Goal: Information Seeking & Learning: Find specific fact

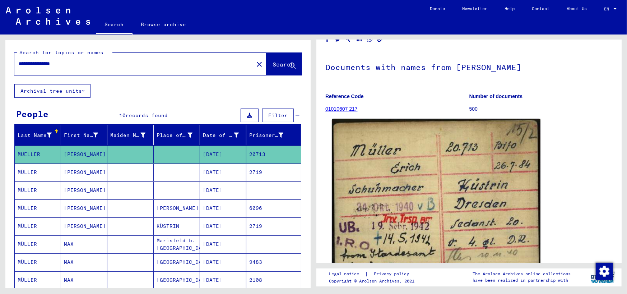
scroll to position [36, 0]
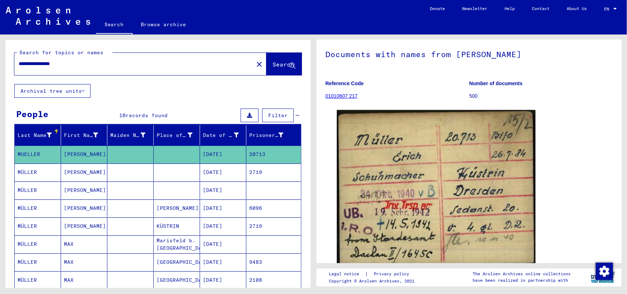
click at [69, 172] on mat-cell "[PERSON_NAME]" at bounding box center [84, 173] width 46 height 18
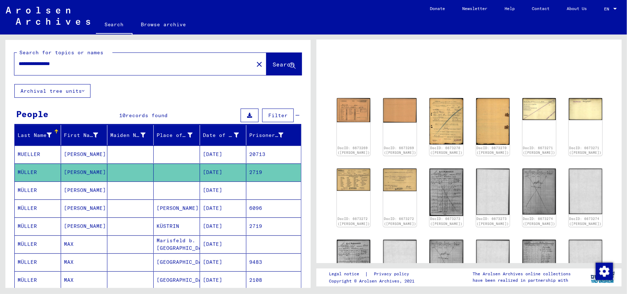
scroll to position [36, 0]
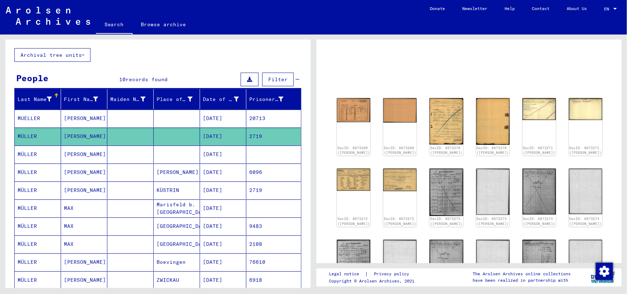
click at [73, 190] on mat-cell "[PERSON_NAME]" at bounding box center [84, 190] width 46 height 18
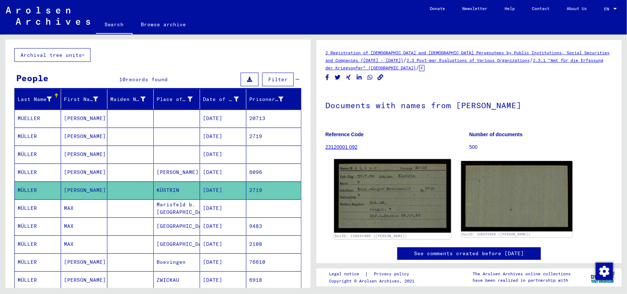
click at [383, 194] on img at bounding box center [392, 195] width 117 height 73
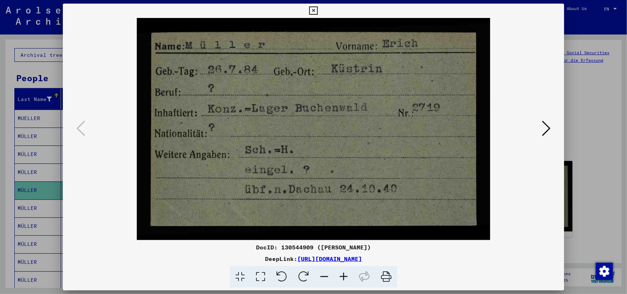
click at [546, 127] on icon at bounding box center [546, 128] width 9 height 17
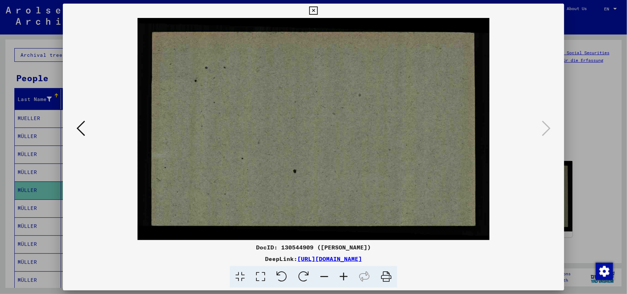
click at [313, 11] on icon at bounding box center [313, 10] width 8 height 9
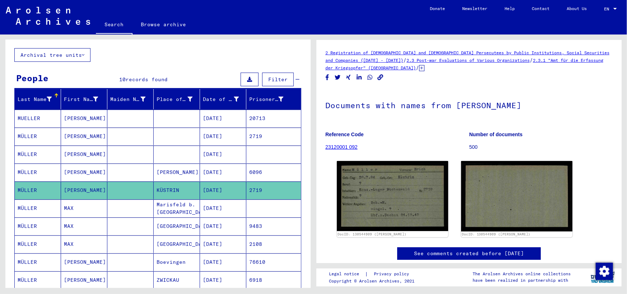
click at [32, 154] on mat-cell "MÜLLER" at bounding box center [38, 155] width 46 height 18
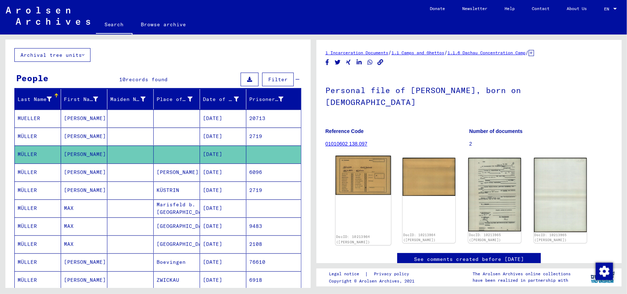
click at [360, 170] on img at bounding box center [363, 175] width 55 height 39
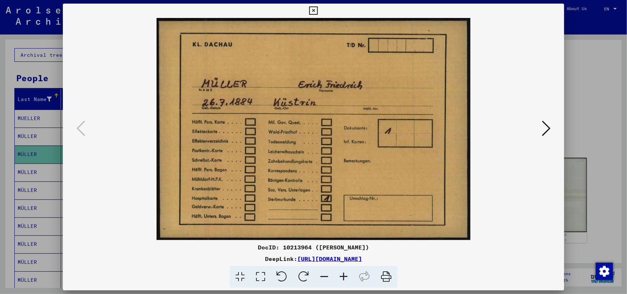
click at [546, 129] on icon at bounding box center [546, 128] width 9 height 17
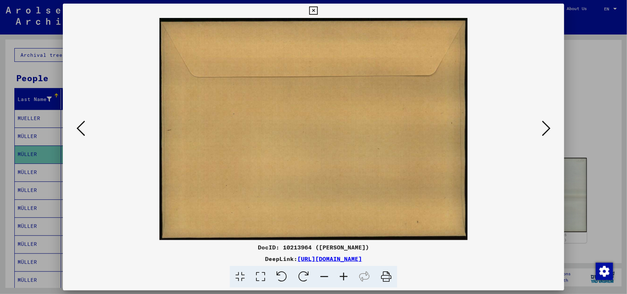
click at [83, 128] on icon at bounding box center [81, 128] width 9 height 17
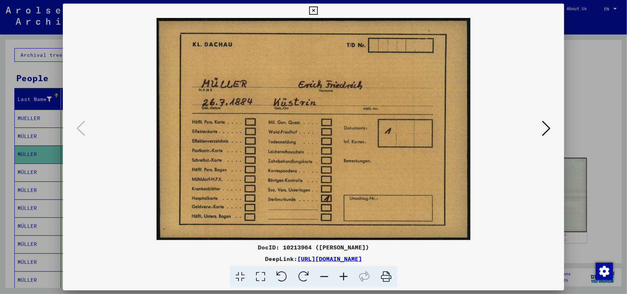
click at [312, 10] on icon at bounding box center [313, 10] width 8 height 9
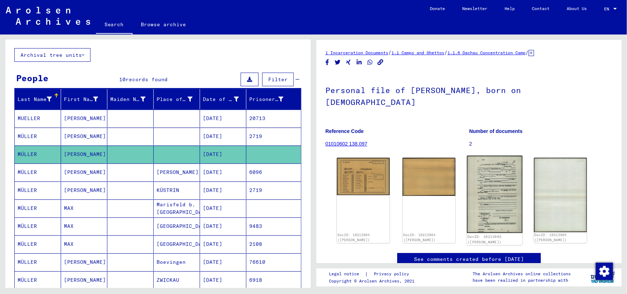
click at [483, 163] on img at bounding box center [494, 194] width 55 height 77
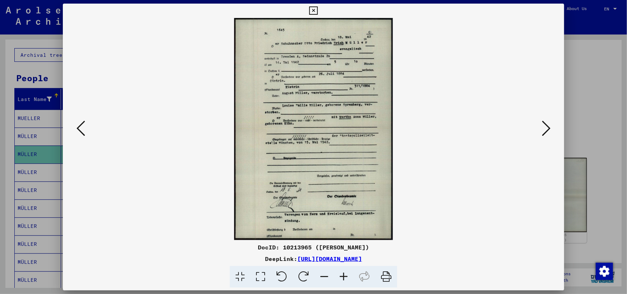
click at [546, 127] on icon at bounding box center [546, 128] width 9 height 17
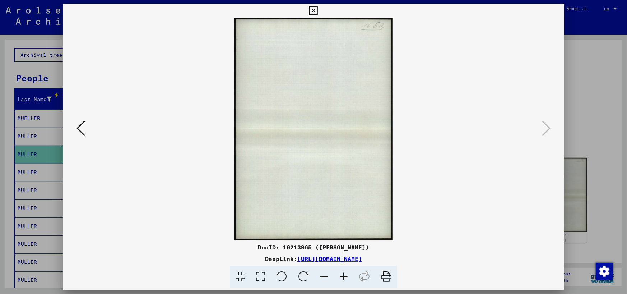
click at [314, 8] on icon at bounding box center [313, 10] width 8 height 9
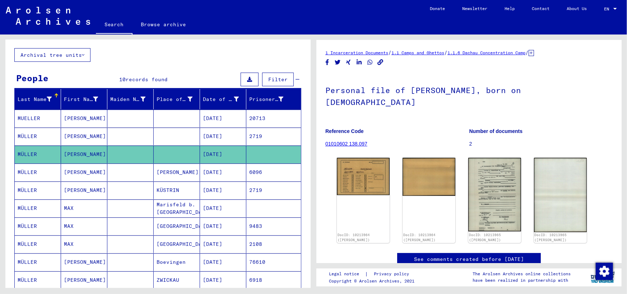
click at [36, 136] on mat-cell "MÜLLER" at bounding box center [38, 137] width 46 height 18
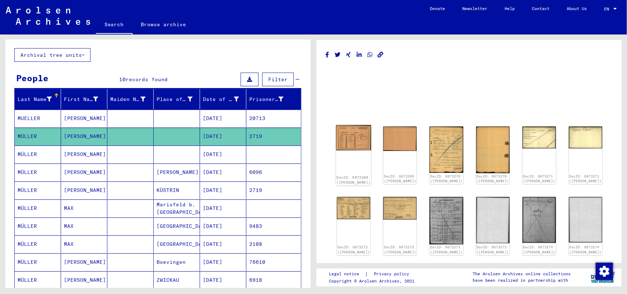
click at [355, 143] on img at bounding box center [353, 137] width 35 height 25
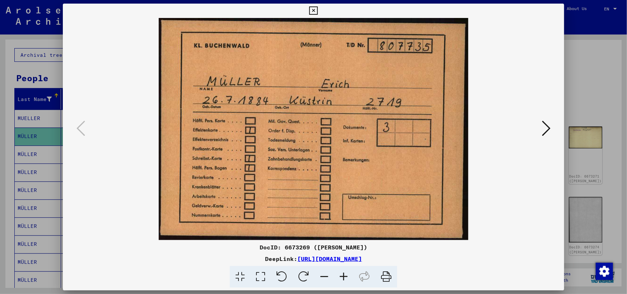
click at [547, 129] on icon at bounding box center [546, 128] width 9 height 17
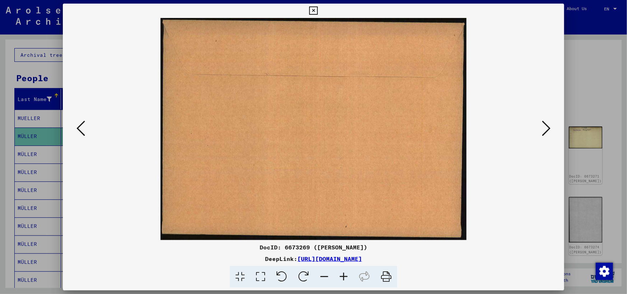
click at [547, 129] on icon at bounding box center [546, 128] width 9 height 17
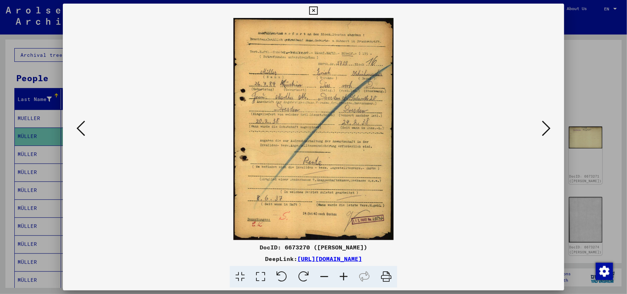
click at [546, 127] on icon at bounding box center [546, 128] width 9 height 17
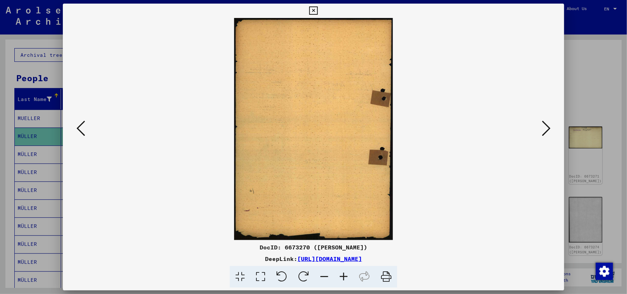
click at [546, 127] on icon at bounding box center [546, 128] width 9 height 17
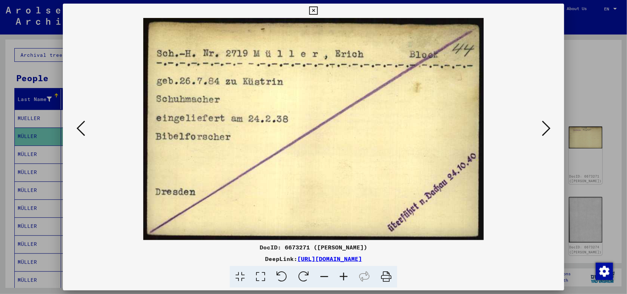
click at [549, 128] on icon at bounding box center [546, 128] width 9 height 17
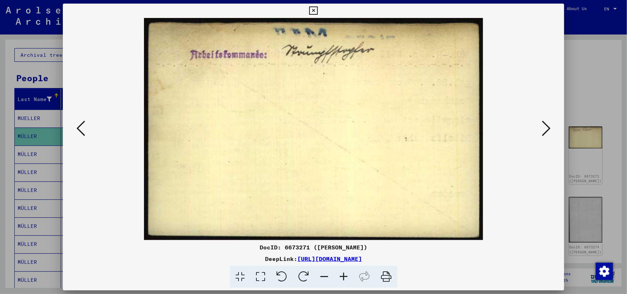
click at [548, 129] on icon at bounding box center [546, 128] width 9 height 17
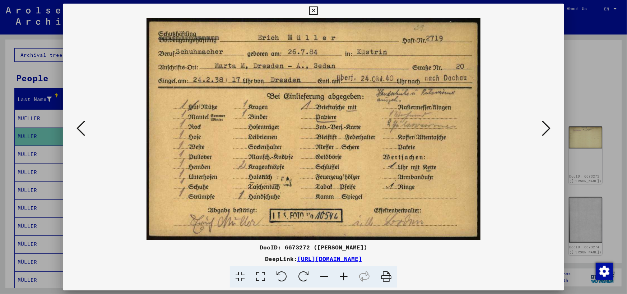
click at [550, 126] on icon at bounding box center [546, 128] width 9 height 17
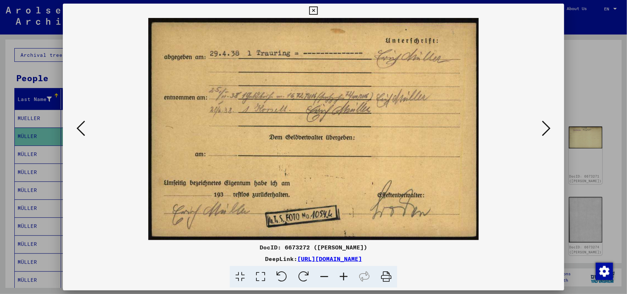
click at [546, 126] on icon at bounding box center [546, 128] width 9 height 17
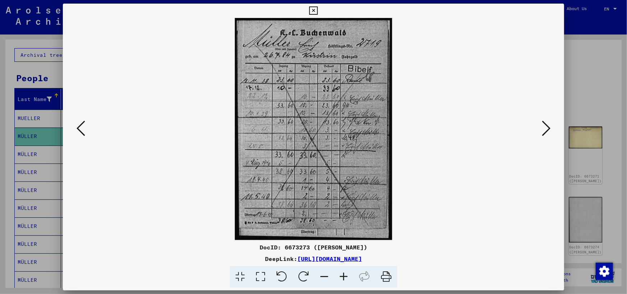
click at [546, 129] on icon at bounding box center [546, 128] width 9 height 17
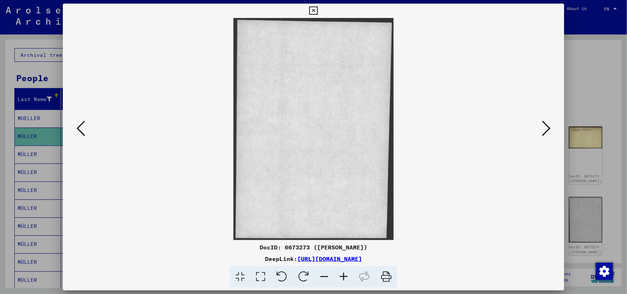
click at [546, 129] on icon at bounding box center [546, 128] width 9 height 17
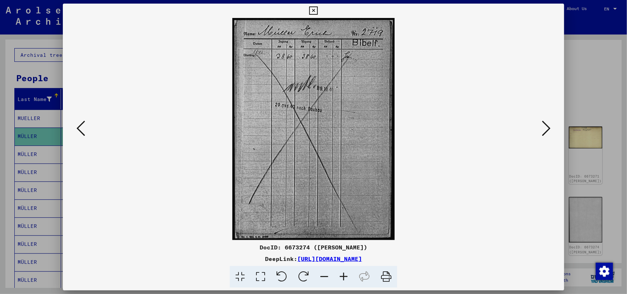
click at [82, 125] on icon at bounding box center [81, 128] width 9 height 17
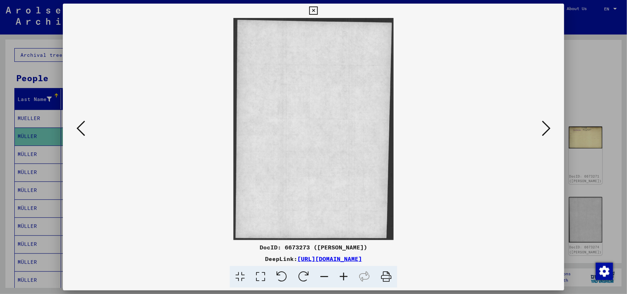
click at [82, 125] on icon at bounding box center [81, 128] width 9 height 17
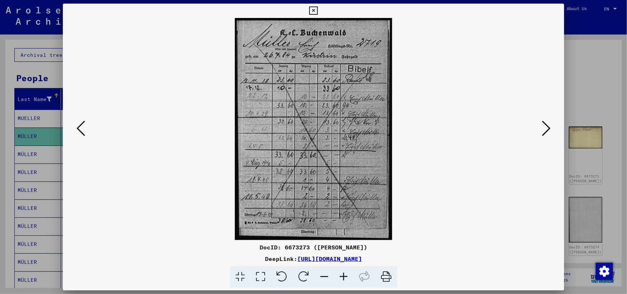
click at [547, 127] on icon at bounding box center [546, 128] width 9 height 17
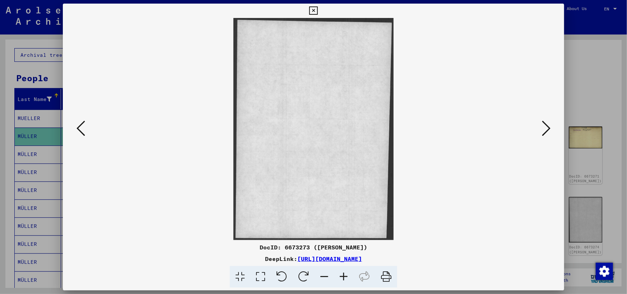
click at [547, 127] on icon at bounding box center [546, 128] width 9 height 17
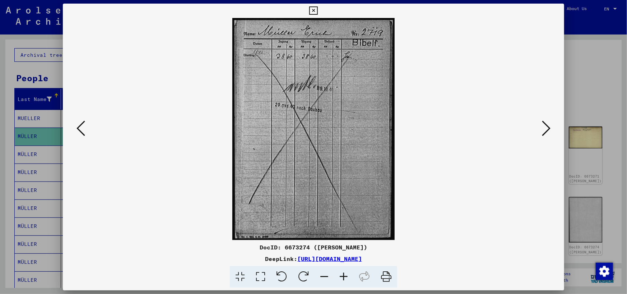
click at [80, 128] on icon at bounding box center [81, 128] width 9 height 17
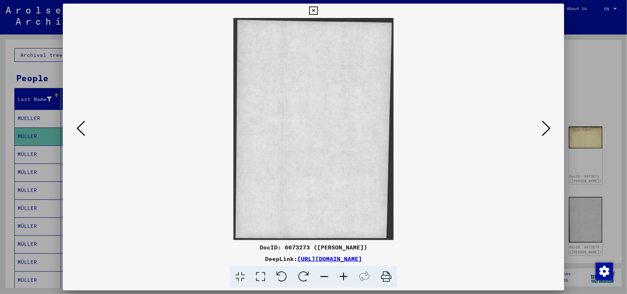
click at [80, 128] on icon at bounding box center [81, 128] width 9 height 17
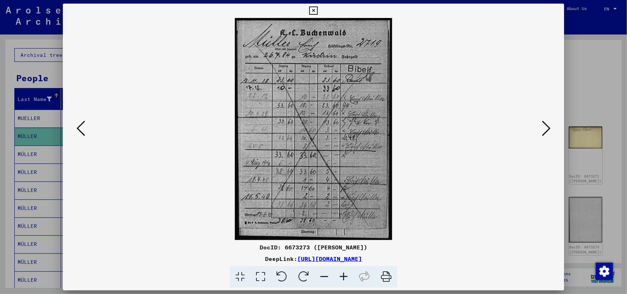
click at [546, 129] on icon at bounding box center [546, 128] width 9 height 17
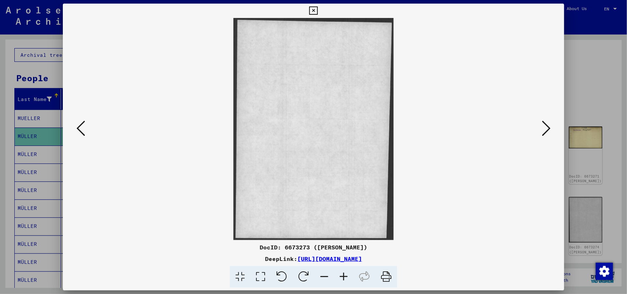
click at [546, 129] on icon at bounding box center [546, 128] width 9 height 17
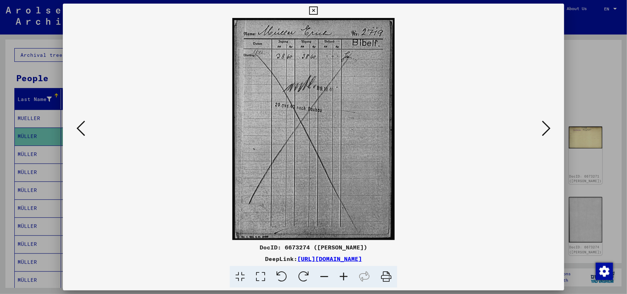
click at [549, 127] on icon at bounding box center [546, 128] width 9 height 17
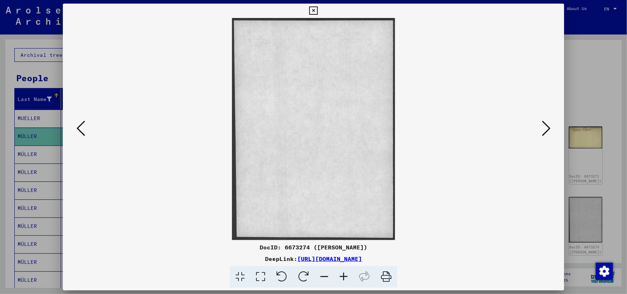
click at [549, 127] on icon at bounding box center [546, 128] width 9 height 17
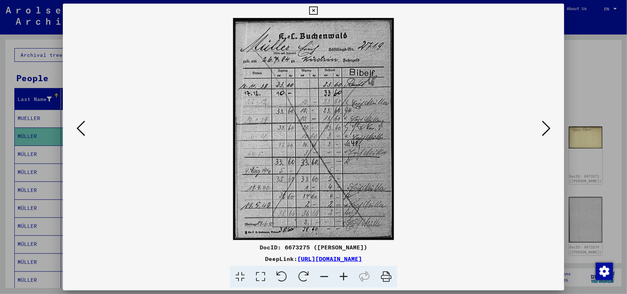
click at [552, 126] on button at bounding box center [546, 129] width 13 height 20
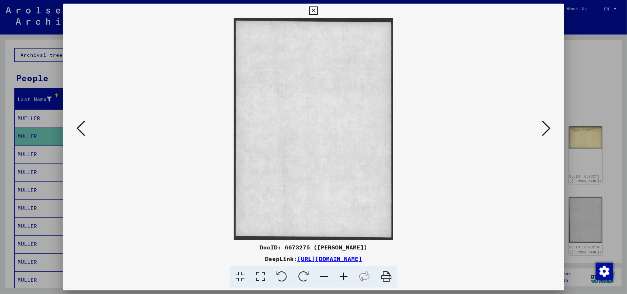
click at [552, 126] on button at bounding box center [546, 129] width 13 height 20
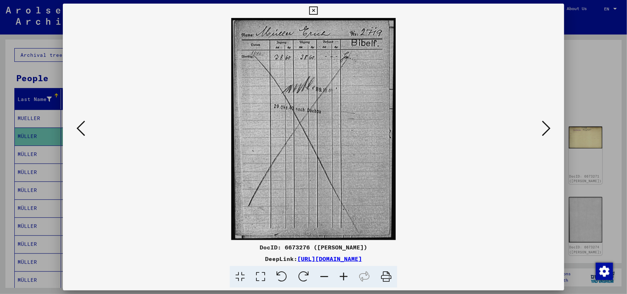
click at [548, 127] on icon at bounding box center [546, 128] width 9 height 17
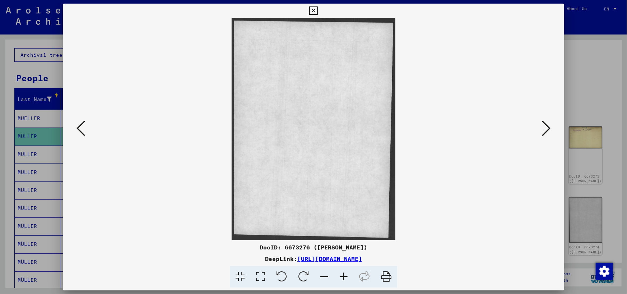
click at [548, 127] on icon at bounding box center [546, 128] width 9 height 17
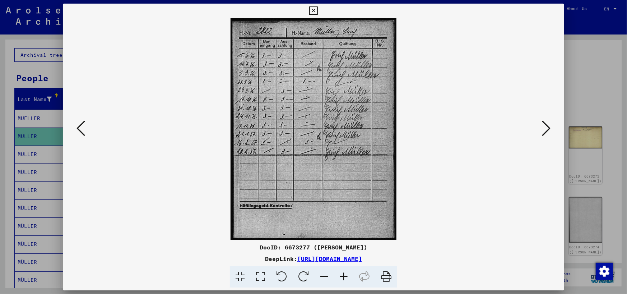
click at [547, 129] on icon at bounding box center [546, 128] width 9 height 17
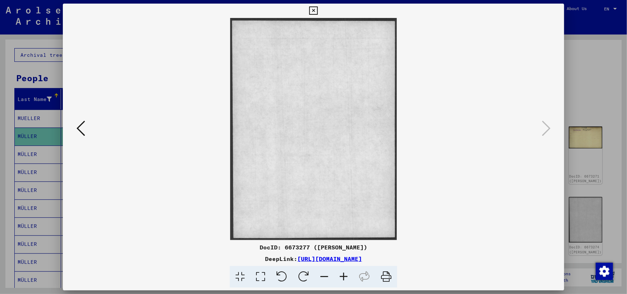
click at [315, 9] on icon at bounding box center [313, 10] width 8 height 9
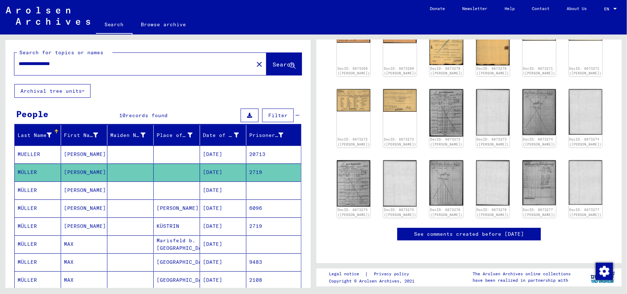
drag, startPoint x: 35, startPoint y: 64, endPoint x: 4, endPoint y: 66, distance: 31.7
click at [4, 66] on div "**********" at bounding box center [157, 160] width 314 height 253
type input "**********"
click at [273, 62] on span "Search" at bounding box center [284, 64] width 22 height 7
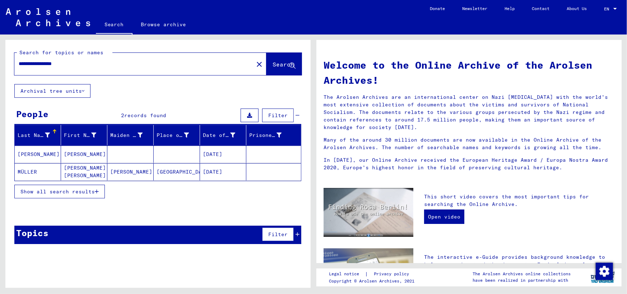
click at [69, 153] on mat-cell "[PERSON_NAME]" at bounding box center [84, 154] width 46 height 17
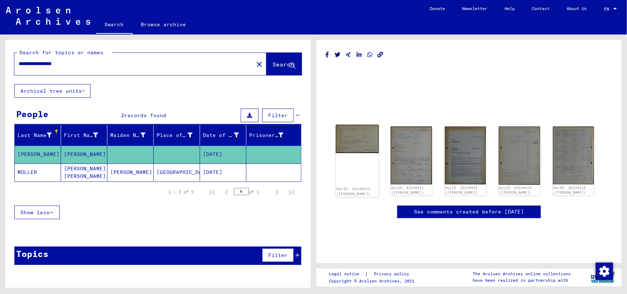
click at [356, 139] on img at bounding box center [357, 139] width 43 height 28
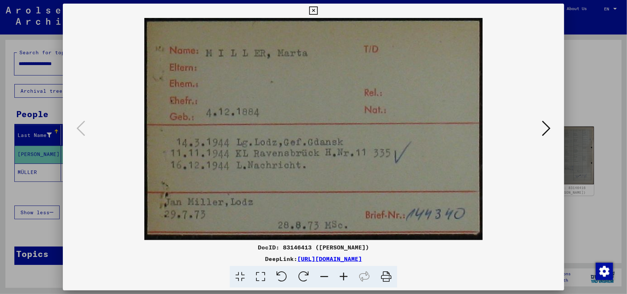
click at [549, 129] on icon at bounding box center [546, 128] width 9 height 17
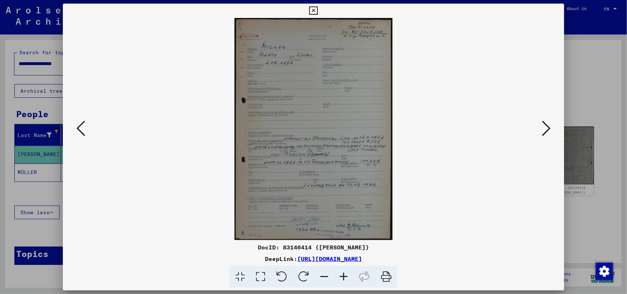
click at [551, 127] on icon at bounding box center [546, 128] width 9 height 17
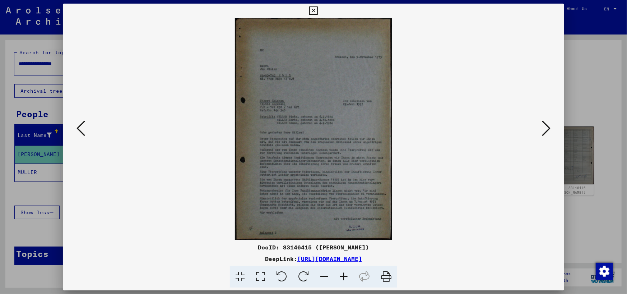
click at [316, 9] on icon at bounding box center [313, 10] width 8 height 9
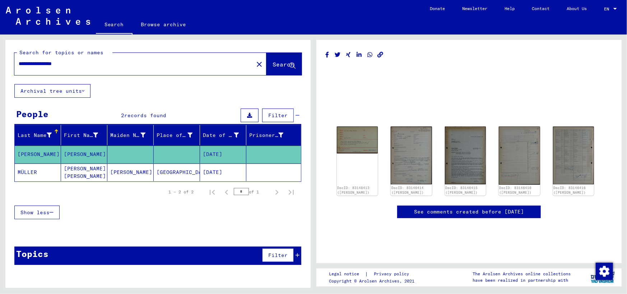
click at [88, 171] on mat-cell "[PERSON_NAME] [PERSON_NAME]" at bounding box center [84, 173] width 46 height 18
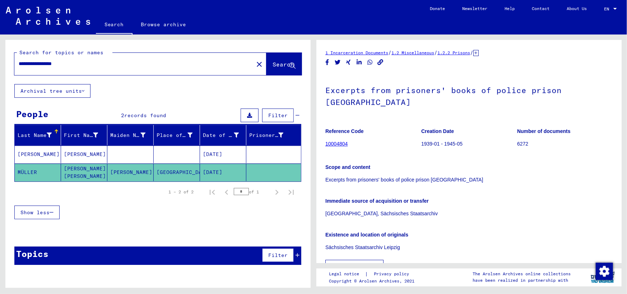
click at [339, 141] on link "10004804" at bounding box center [337, 144] width 22 height 6
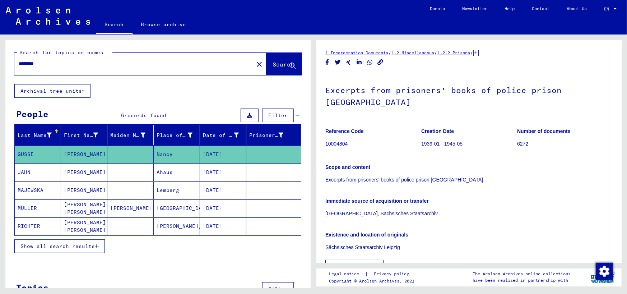
drag, startPoint x: 57, startPoint y: 65, endPoint x: 0, endPoint y: 62, distance: 57.6
click at [0, 62] on div "Search for topics or names ******** close Search Archival tree units People 6 r…" at bounding box center [157, 160] width 314 height 253
type input "**********"
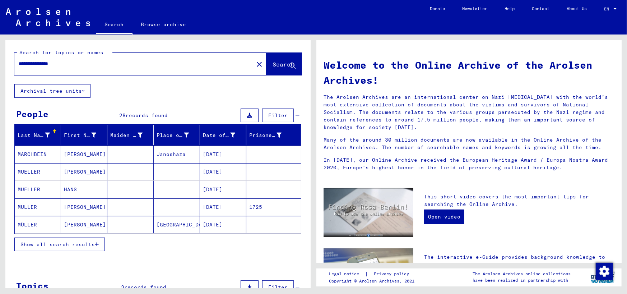
scroll to position [36, 0]
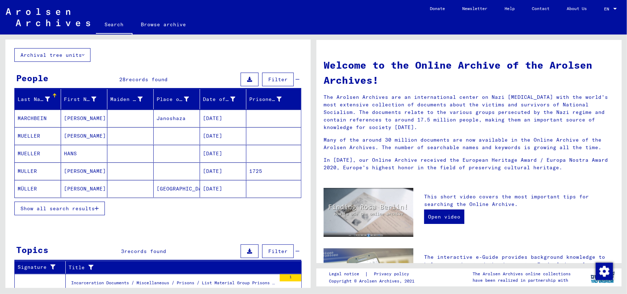
click at [34, 187] on mat-cell "MÜLLER" at bounding box center [38, 188] width 46 height 17
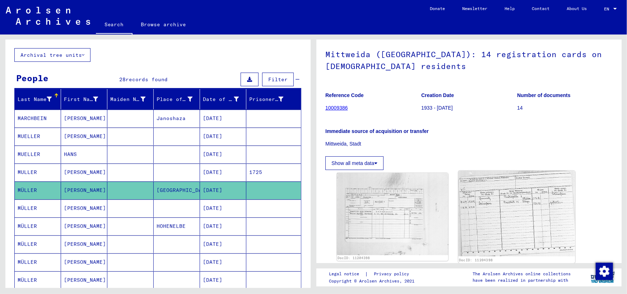
scroll to position [72, 0]
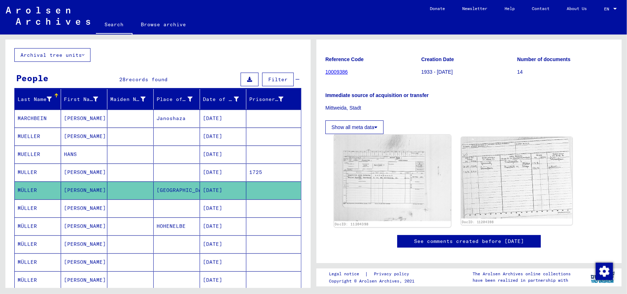
click at [381, 183] on img at bounding box center [392, 178] width 117 height 86
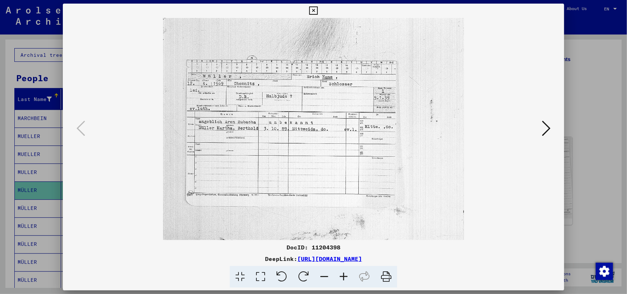
click at [547, 129] on icon at bounding box center [546, 128] width 9 height 17
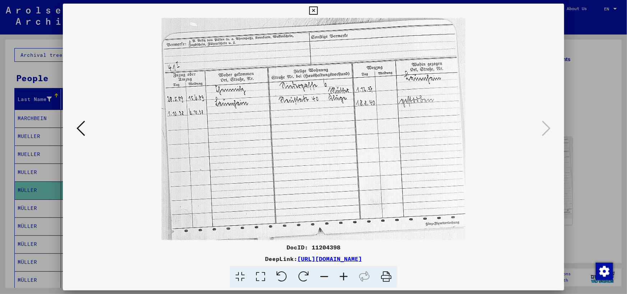
click at [82, 127] on icon at bounding box center [81, 128] width 9 height 17
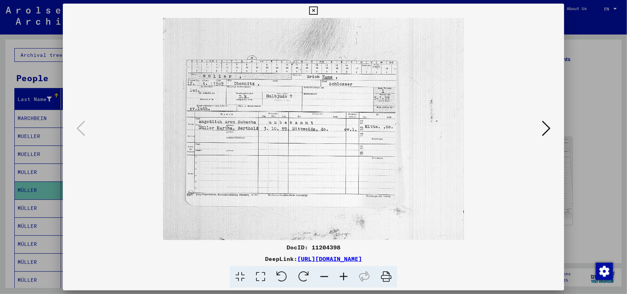
click at [314, 11] on icon at bounding box center [313, 10] width 8 height 9
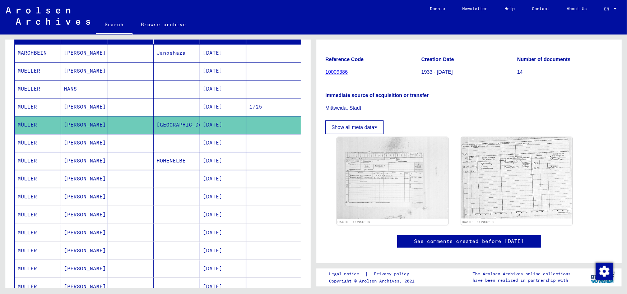
scroll to position [36, 0]
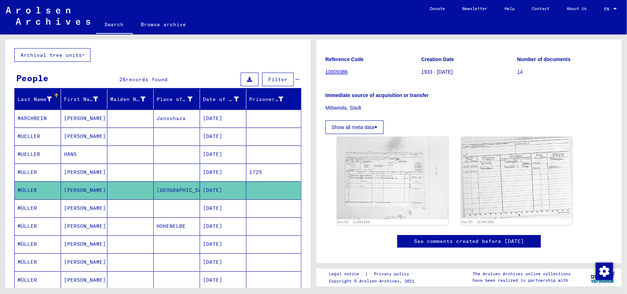
click at [38, 150] on mat-cell "MUELLER" at bounding box center [38, 155] width 46 height 18
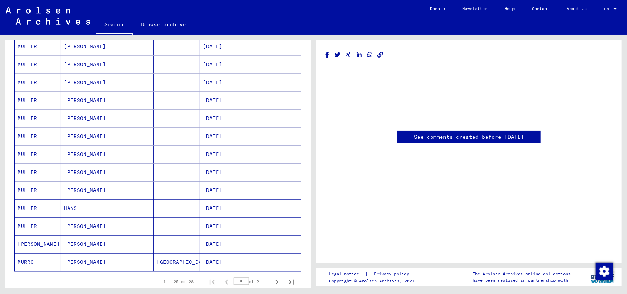
scroll to position [359, 0]
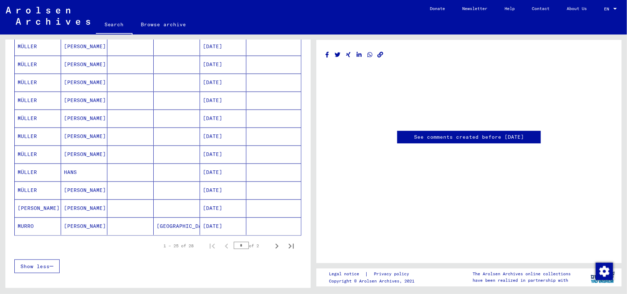
click at [33, 170] on mat-cell "MÜLLER" at bounding box center [38, 173] width 46 height 18
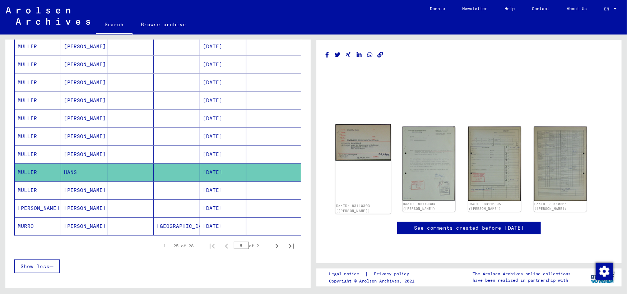
click at [366, 141] on img at bounding box center [363, 142] width 55 height 36
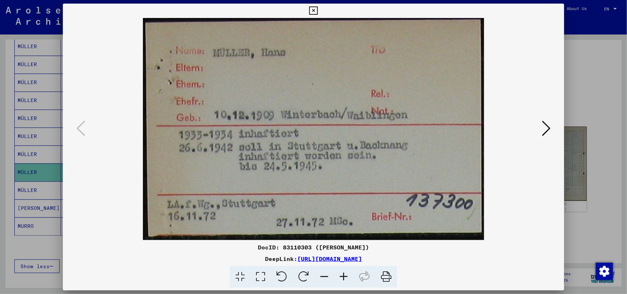
click at [314, 9] on icon at bounding box center [313, 10] width 8 height 9
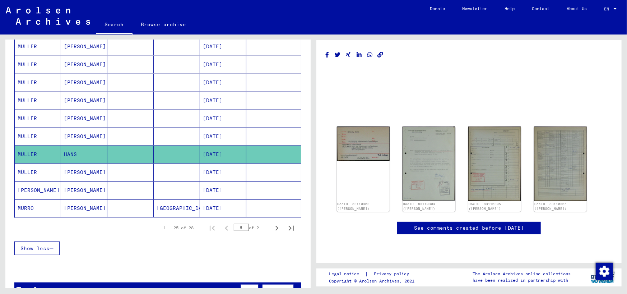
scroll to position [395, 0]
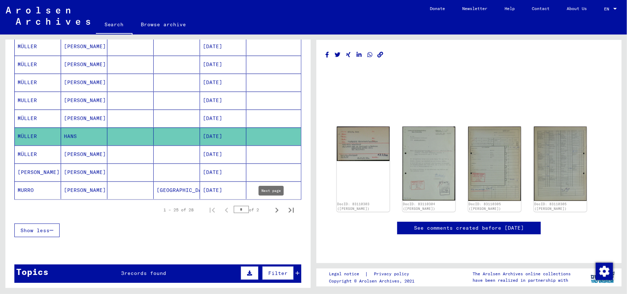
click at [272, 208] on icon "Next page" at bounding box center [277, 210] width 10 height 10
type input "*"
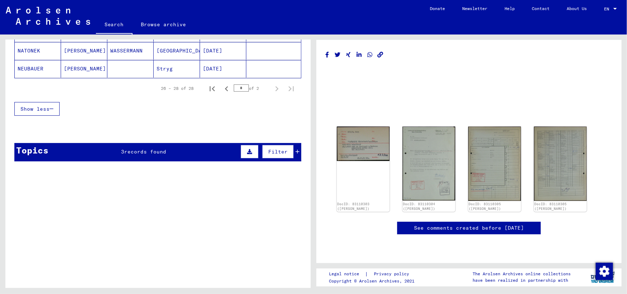
scroll to position [0, 0]
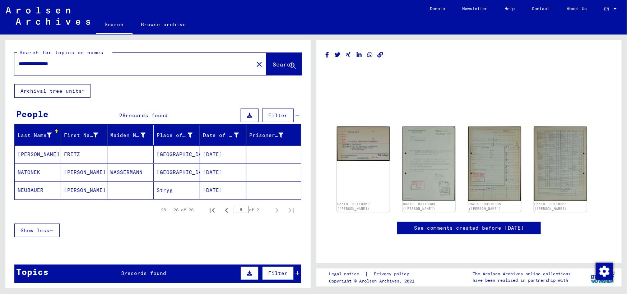
drag, startPoint x: 79, startPoint y: 64, endPoint x: 61, endPoint y: 64, distance: 18.0
click at [61, 64] on input "**********" at bounding box center [134, 64] width 231 height 8
drag, startPoint x: 30, startPoint y: 65, endPoint x: 22, endPoint y: 64, distance: 7.6
click at [22, 64] on input "**********" at bounding box center [134, 64] width 231 height 8
click at [267, 60] on button "Search" at bounding box center [284, 64] width 35 height 22
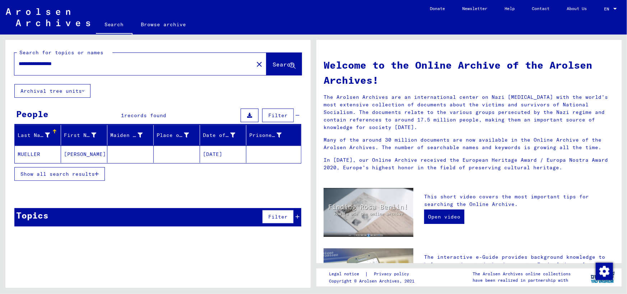
drag, startPoint x: 36, startPoint y: 65, endPoint x: 15, endPoint y: 64, distance: 20.8
click at [15, 64] on div "**********" at bounding box center [129, 64] width 231 height 16
click at [78, 64] on input "**********" at bounding box center [132, 64] width 226 height 8
type input "**********"
click at [273, 62] on span "Search" at bounding box center [284, 64] width 22 height 7
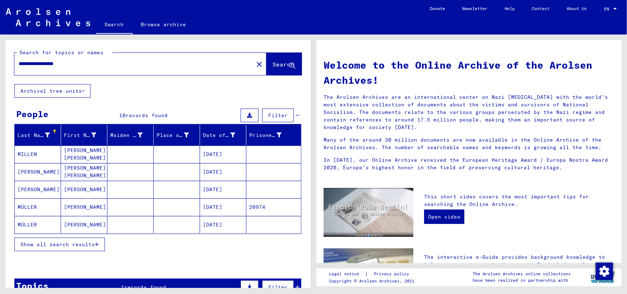
scroll to position [36, 0]
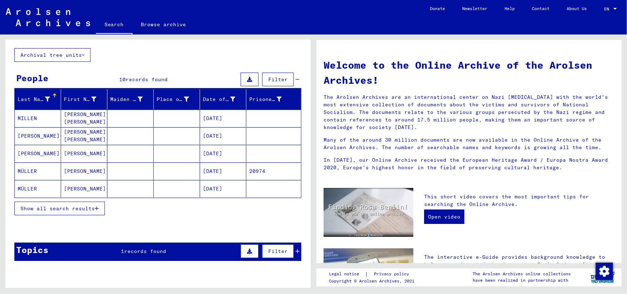
click at [75, 171] on mat-cell "[PERSON_NAME]" at bounding box center [84, 170] width 46 height 17
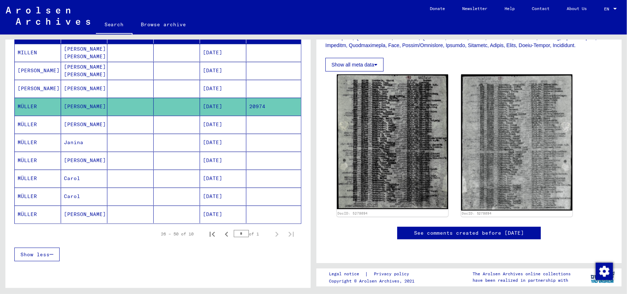
scroll to position [108, 0]
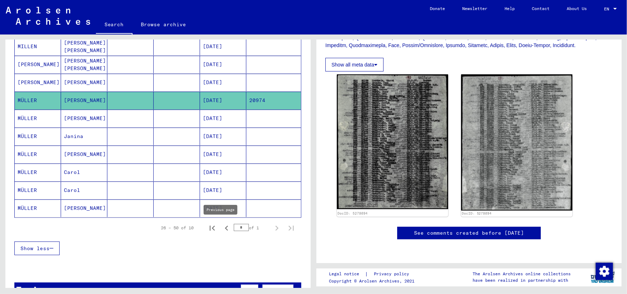
click at [222, 224] on icon "Previous page" at bounding box center [227, 228] width 10 height 10
type input "*"
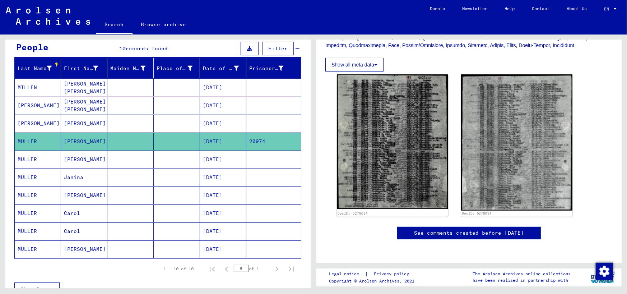
scroll to position [36, 0]
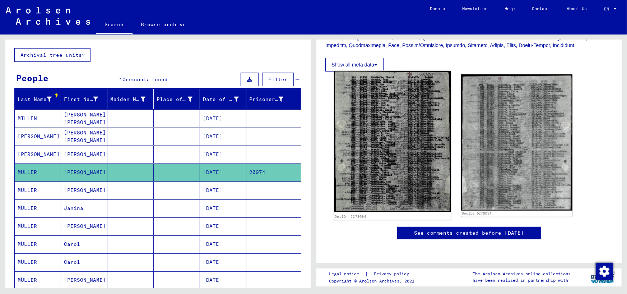
click at [403, 144] on img at bounding box center [392, 141] width 117 height 141
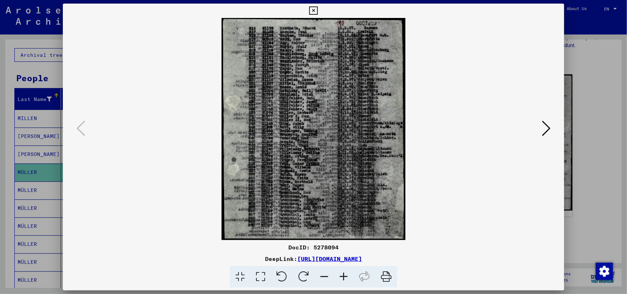
click at [344, 277] on icon at bounding box center [343, 277] width 19 height 22
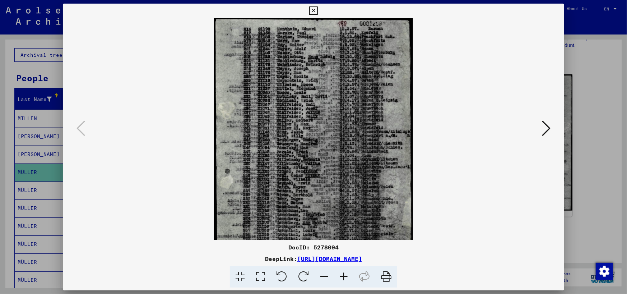
click at [344, 277] on icon at bounding box center [343, 277] width 19 height 22
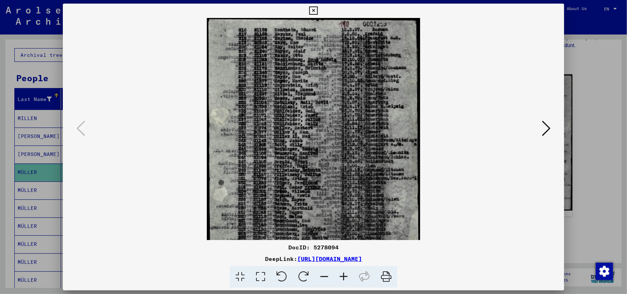
click at [344, 277] on icon at bounding box center [343, 277] width 19 height 22
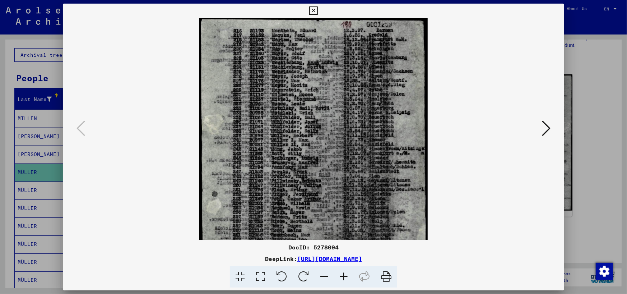
click at [344, 277] on icon at bounding box center [343, 277] width 19 height 22
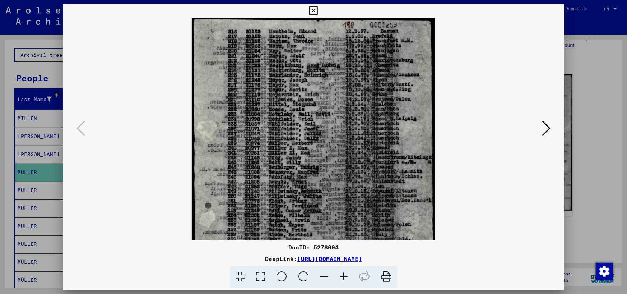
click at [344, 277] on icon at bounding box center [343, 277] width 19 height 22
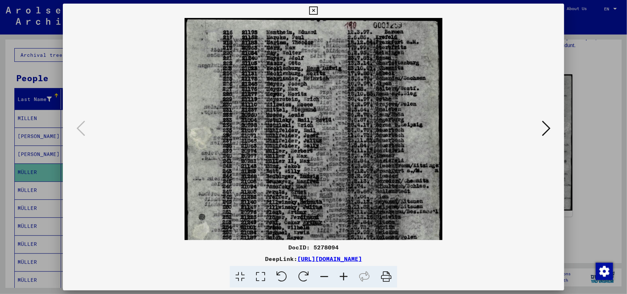
click at [344, 277] on icon at bounding box center [343, 277] width 19 height 22
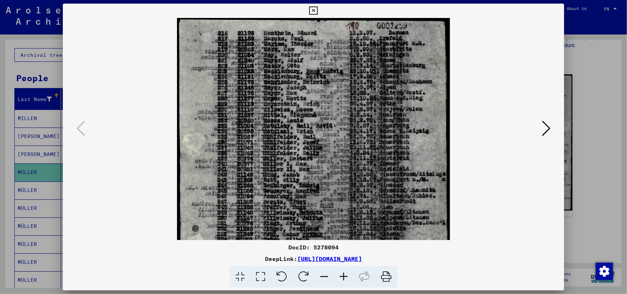
click at [344, 277] on icon at bounding box center [343, 277] width 19 height 22
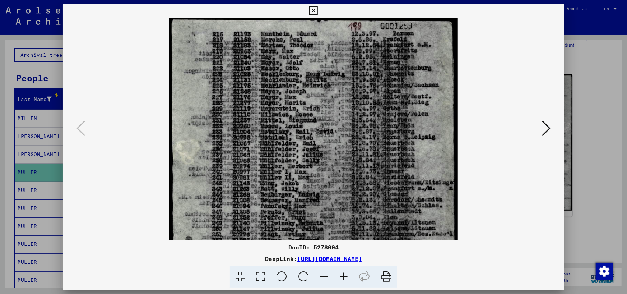
click at [312, 12] on icon at bounding box center [313, 10] width 8 height 9
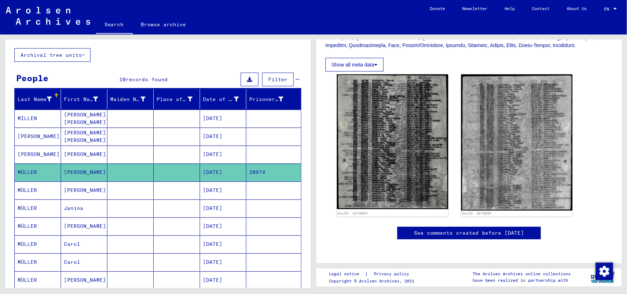
scroll to position [0, 0]
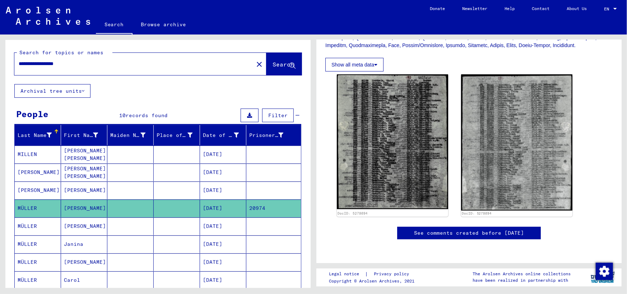
drag, startPoint x: 61, startPoint y: 64, endPoint x: 17, endPoint y: 64, distance: 43.8
click at [17, 64] on div "**********" at bounding box center [131, 64] width 235 height 16
click at [75, 61] on input "**********" at bounding box center [134, 64] width 231 height 8
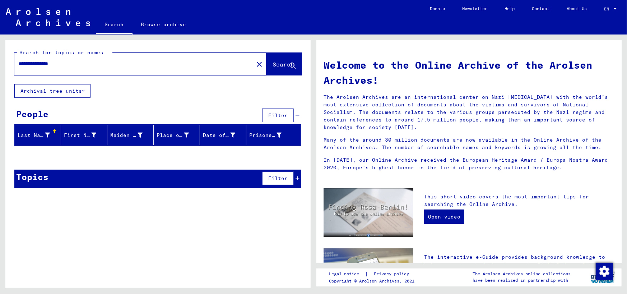
click at [53, 63] on input "**********" at bounding box center [132, 64] width 226 height 8
click at [275, 63] on span "Search" at bounding box center [284, 64] width 22 height 7
drag, startPoint x: 75, startPoint y: 63, endPoint x: 58, endPoint y: 64, distance: 17.3
click at [58, 64] on input "**********" at bounding box center [132, 64] width 226 height 8
click at [278, 65] on span "Search" at bounding box center [284, 64] width 22 height 7
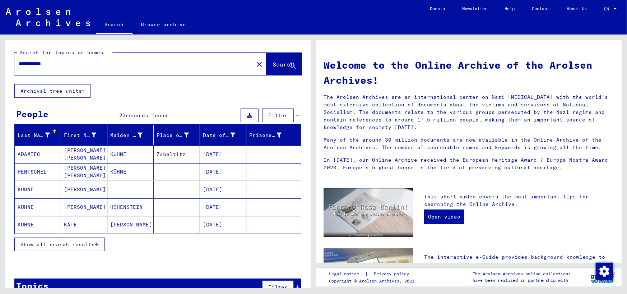
drag, startPoint x: 68, startPoint y: 66, endPoint x: 0, endPoint y: 68, distance: 68.3
click at [0, 68] on div "**********" at bounding box center [157, 160] width 314 height 253
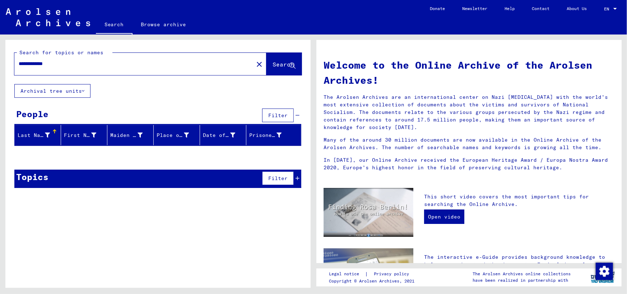
drag, startPoint x: 67, startPoint y: 63, endPoint x: 11, endPoint y: 66, distance: 55.8
click at [11, 66] on div "**********" at bounding box center [157, 62] width 305 height 44
type input "**********"
